Goal: Task Accomplishment & Management: Complete application form

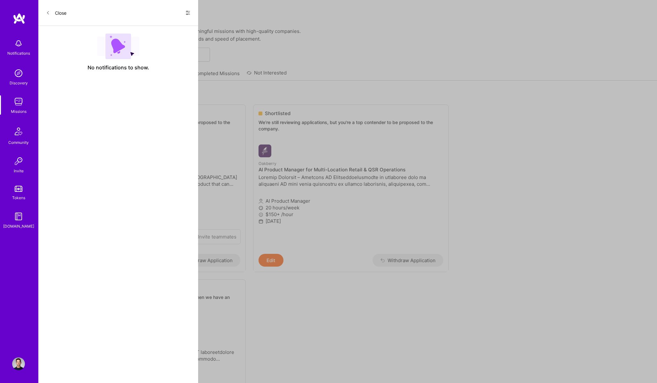
scroll to position [35, 0]
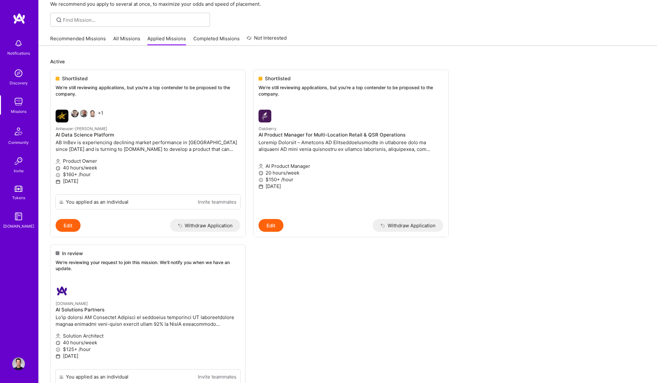
click at [21, 98] on img at bounding box center [18, 101] width 13 height 13
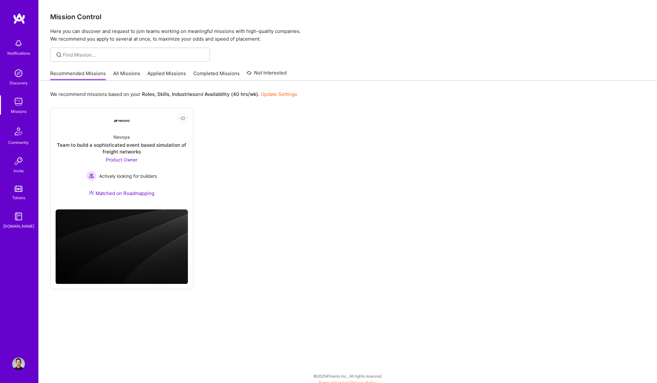
click at [119, 75] on link "All Missions" at bounding box center [126, 75] width 27 height 11
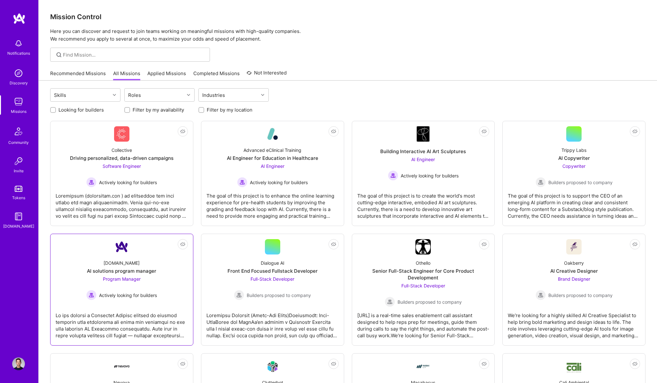
click at [154, 256] on div "[DOMAIN_NAME] AI solutions program manager Program Manager Actively looking for…" at bounding box center [122, 278] width 132 height 46
